Goal: Transaction & Acquisition: Purchase product/service

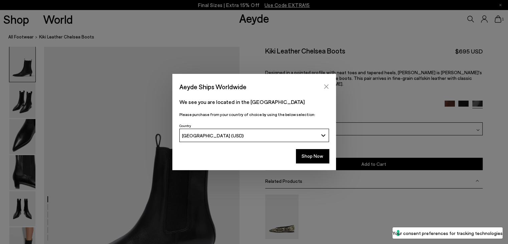
click at [327, 86] on icon "Close" at bounding box center [325, 86] width 5 height 5
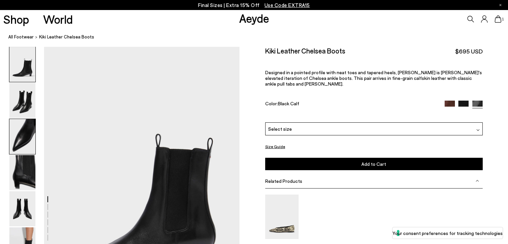
click at [21, 135] on img at bounding box center [22, 136] width 26 height 35
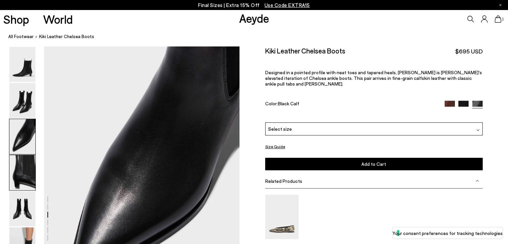
click at [17, 163] on img at bounding box center [22, 172] width 26 height 35
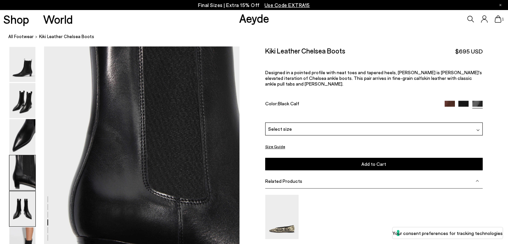
click at [18, 209] on img at bounding box center [22, 208] width 26 height 35
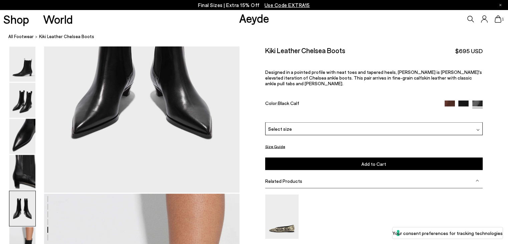
scroll to position [1162, 0]
click at [498, 19] on icon at bounding box center [497, 18] width 7 height 7
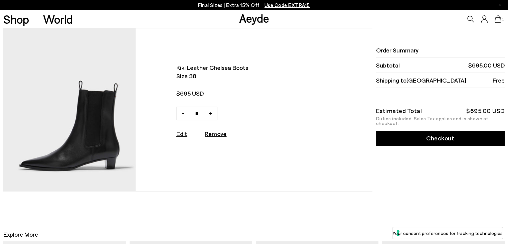
click at [452, 135] on link "Checkout" at bounding box center [440, 138] width 129 height 15
